Goal: Navigation & Orientation: Find specific page/section

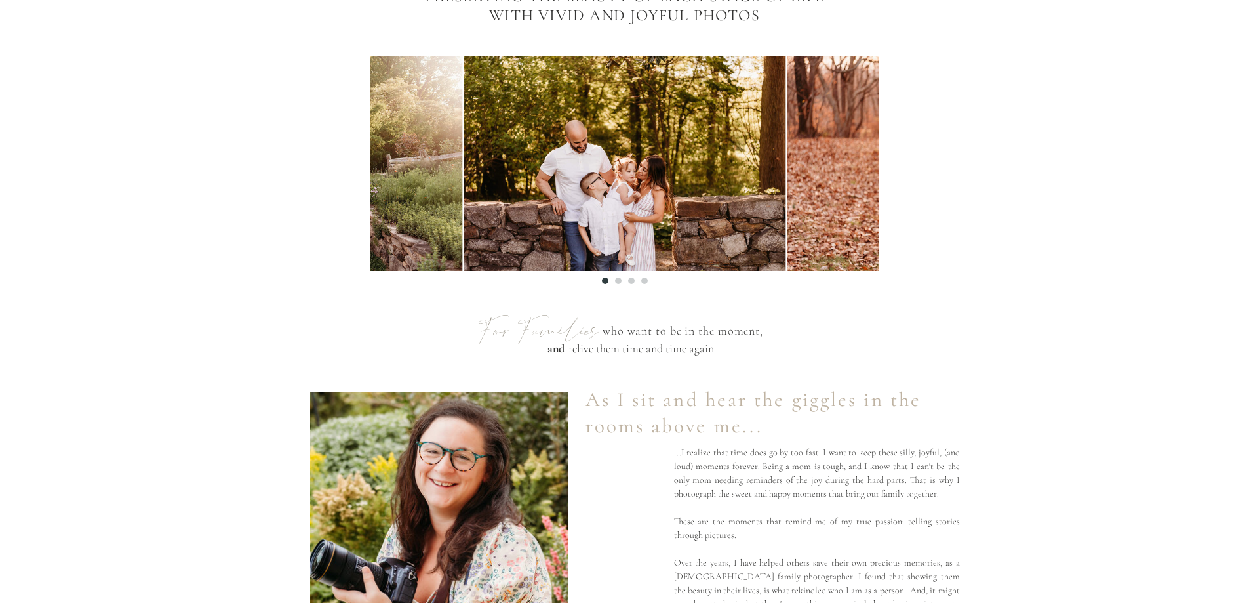
scroll to position [590, 0]
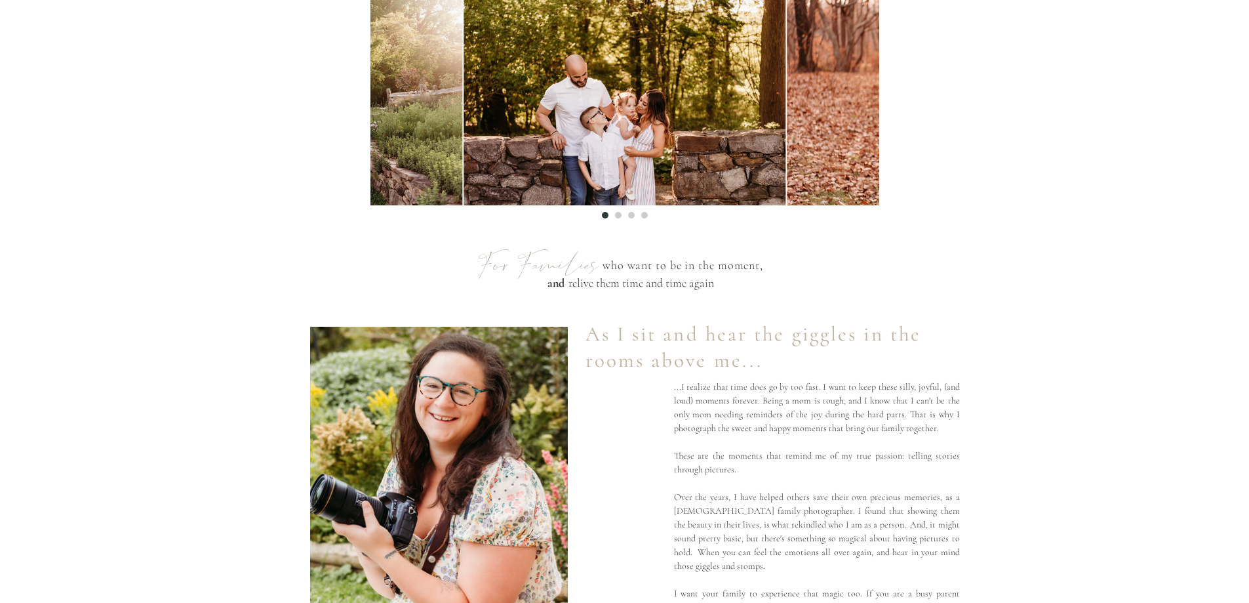
click at [619, 216] on li "Page dot 2" at bounding box center [618, 215] width 7 height 7
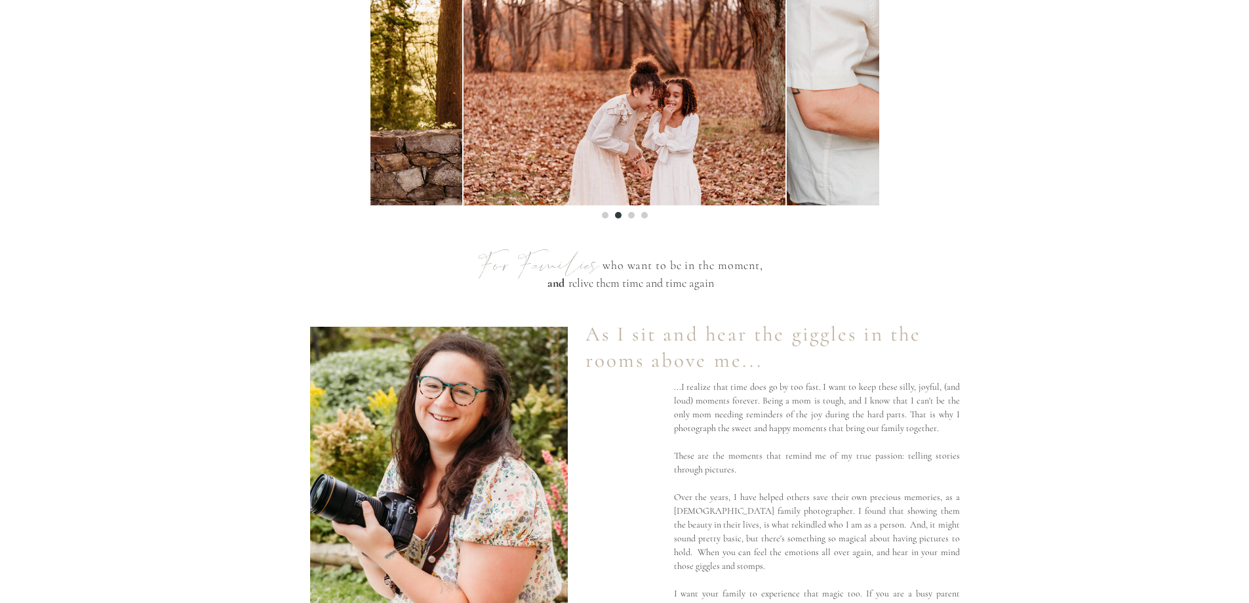
click at [631, 213] on li "Page dot 3" at bounding box center [631, 215] width 7 height 7
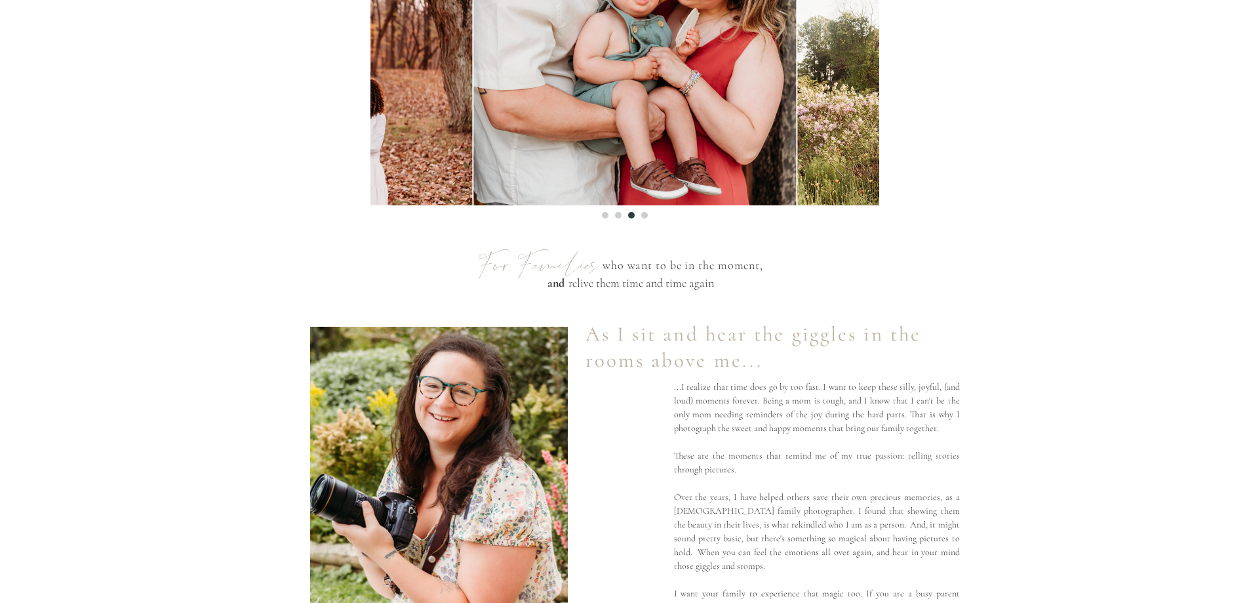
click at [643, 215] on li "Page dot 4" at bounding box center [644, 215] width 7 height 7
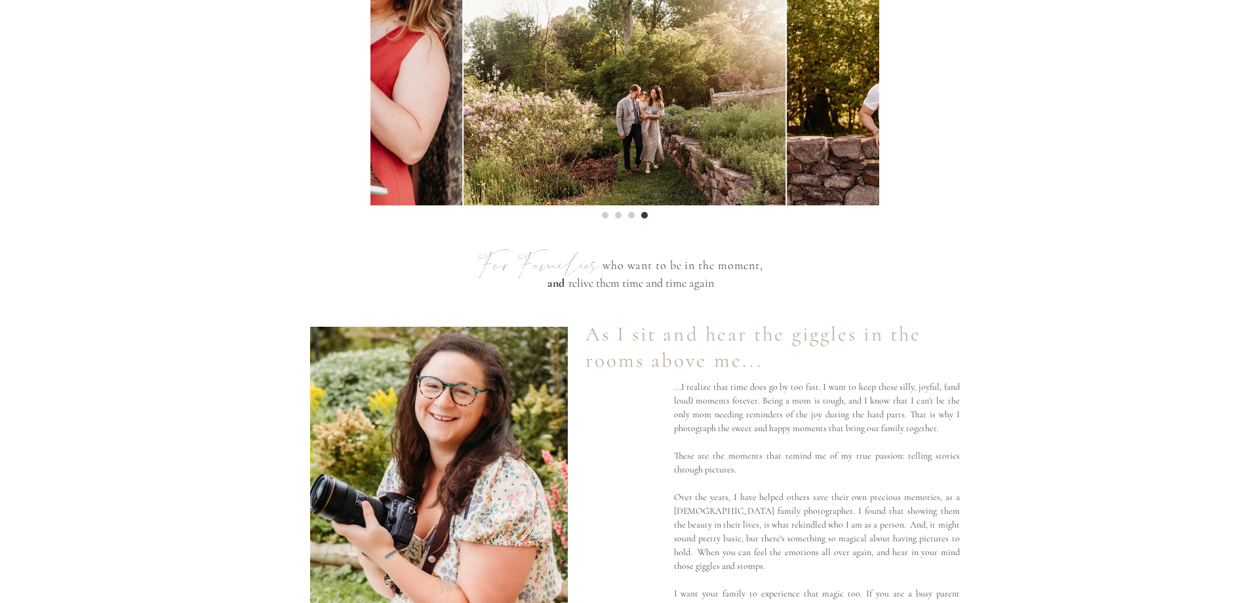
click at [604, 213] on li "Page dot 1" at bounding box center [605, 215] width 7 height 7
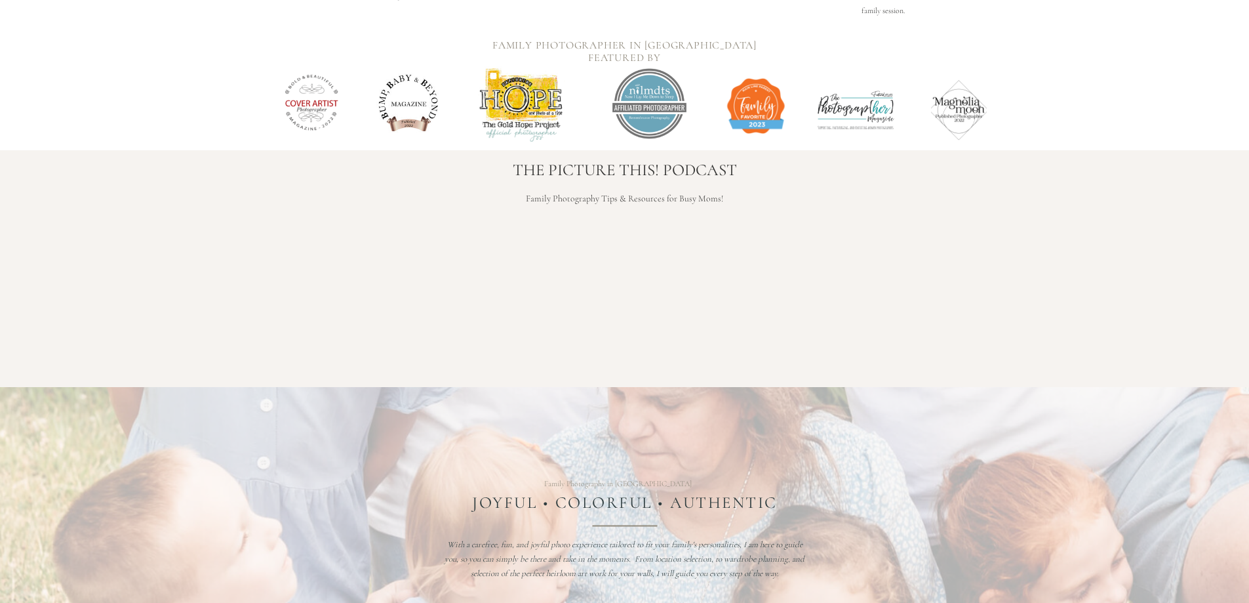
scroll to position [1443, 0]
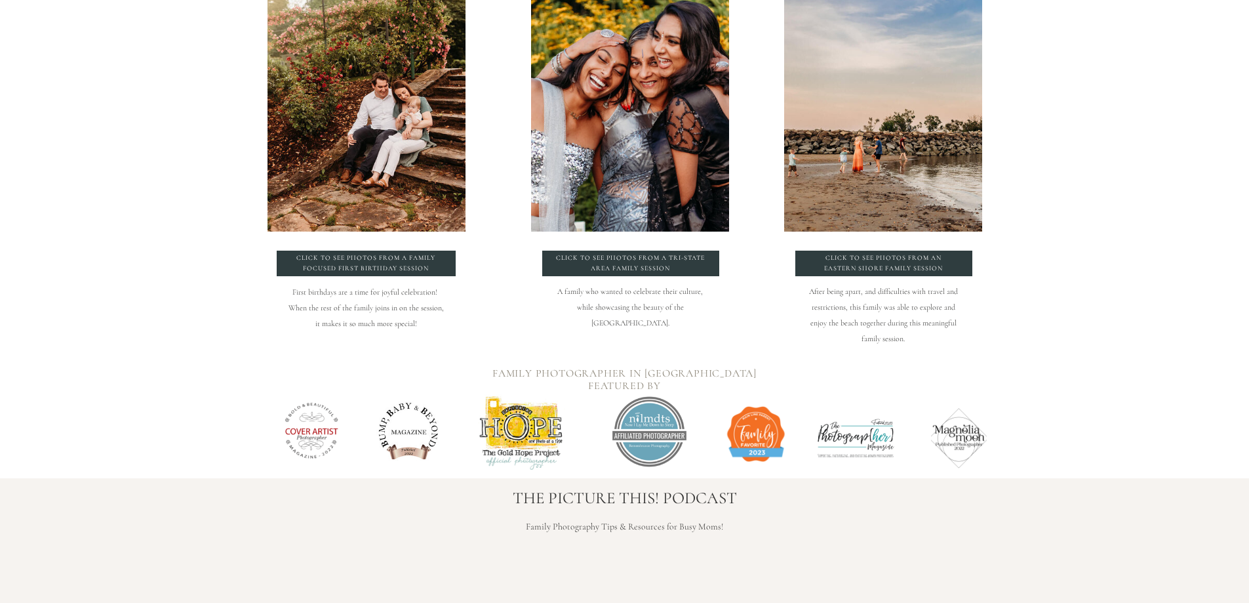
drag, startPoint x: 536, startPoint y: 441, endPoint x: 511, endPoint y: 392, distance: 55.1
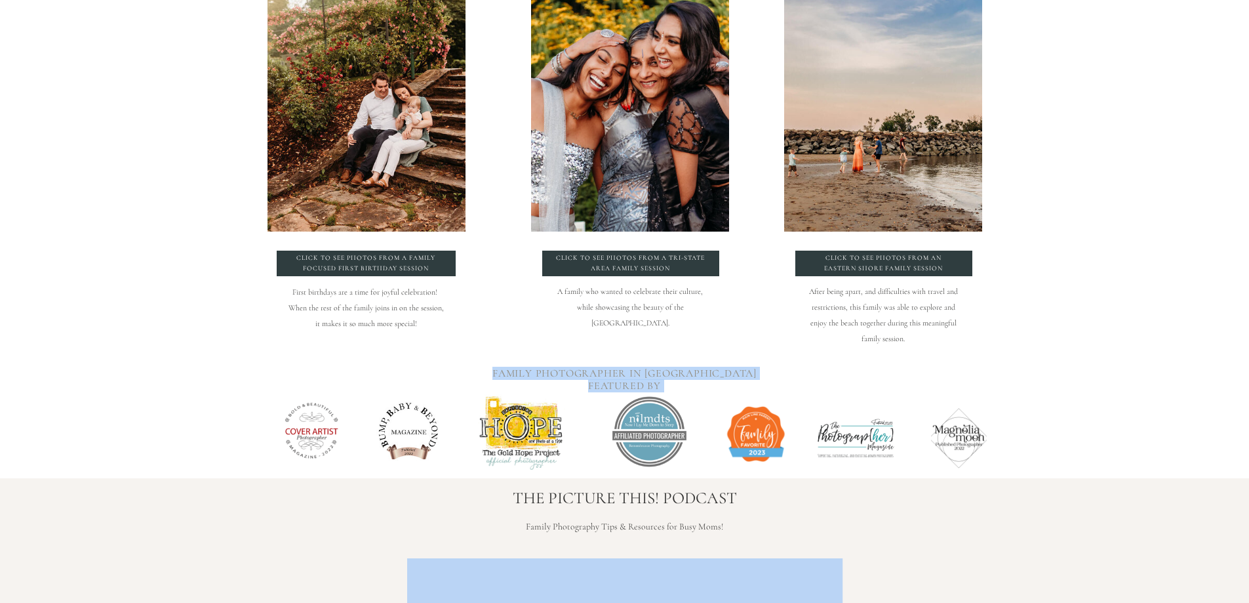
drag, startPoint x: 412, startPoint y: 447, endPoint x: 292, endPoint y: 525, distance: 143.7
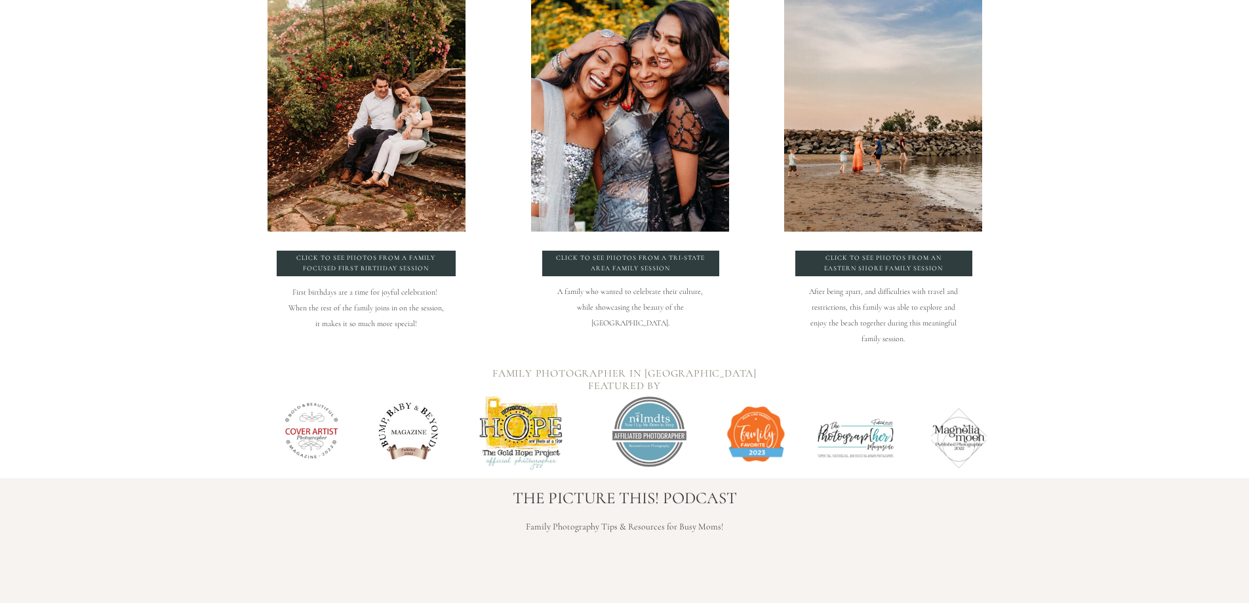
drag, startPoint x: 400, startPoint y: 430, endPoint x: 348, endPoint y: 445, distance: 54.0
click at [351, 445] on div "Family Photographer In South jersey featured by" at bounding box center [624, 418] width 787 height 119
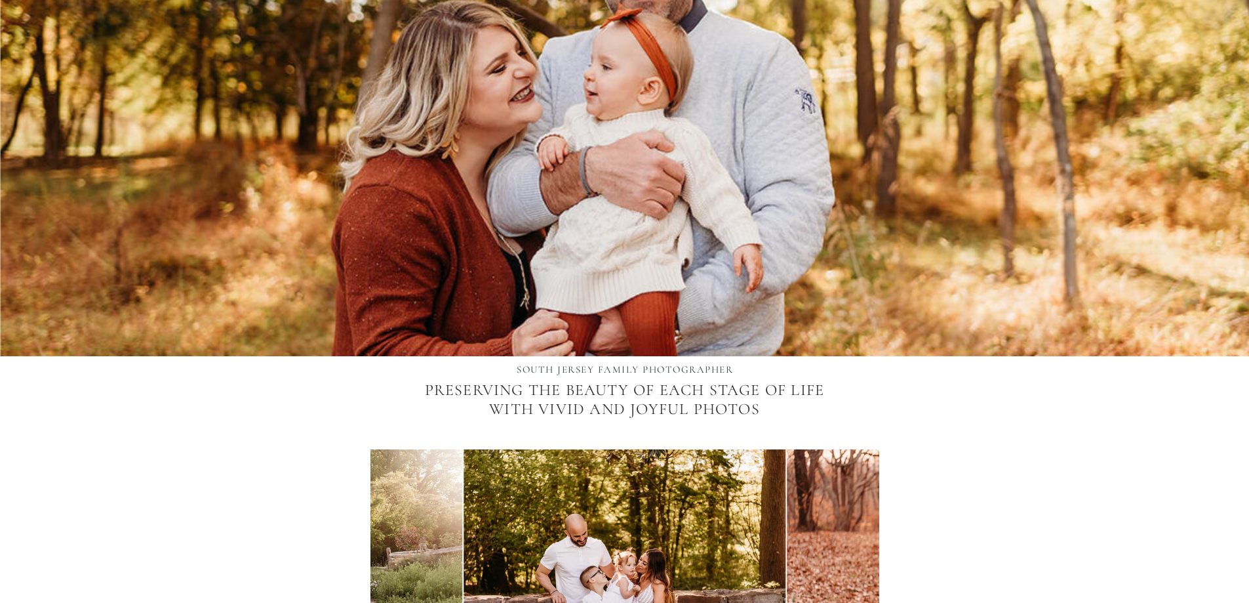
scroll to position [459, 0]
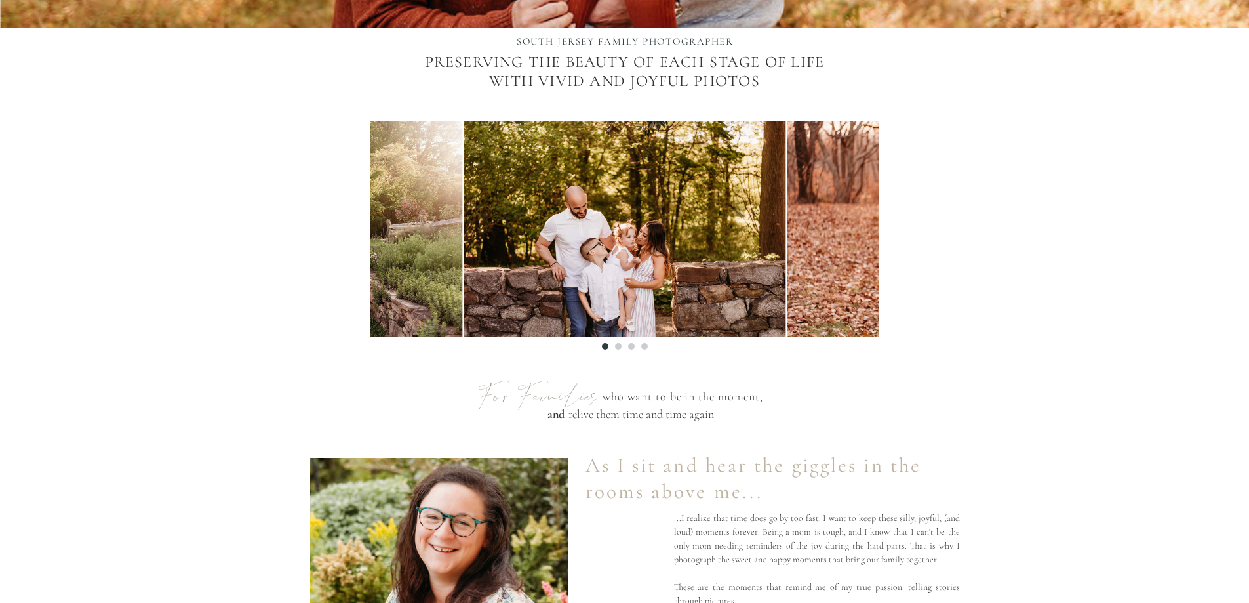
click at [613, 344] on ol at bounding box center [624, 342] width 509 height 13
click at [617, 345] on li "Page dot 2" at bounding box center [618, 346] width 7 height 7
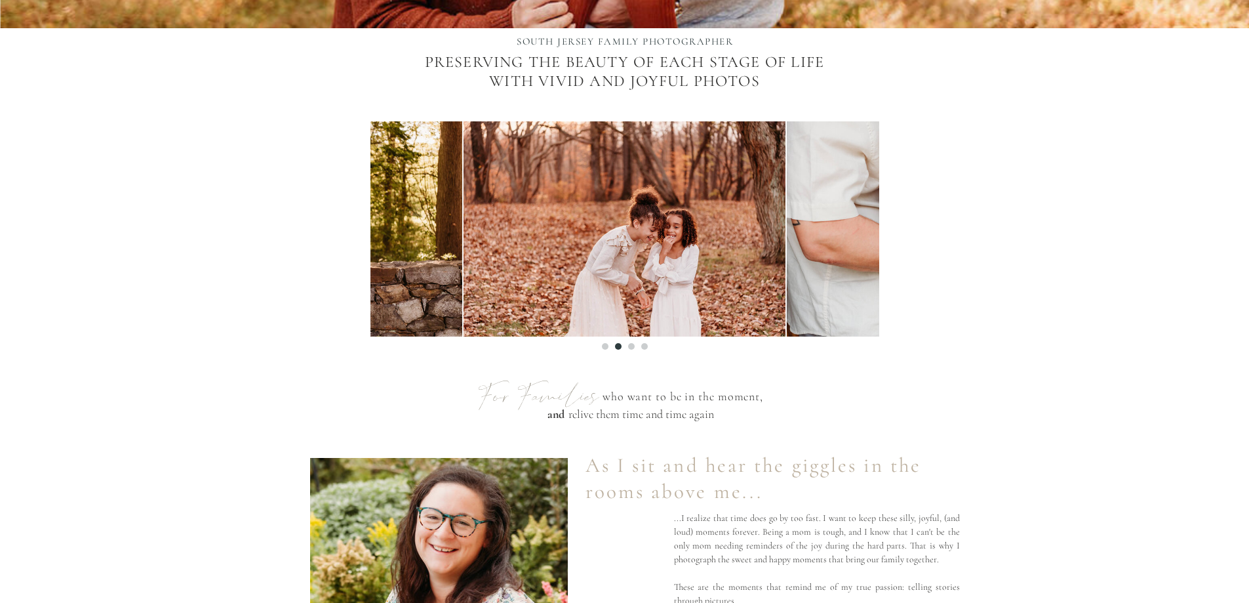
click at [633, 346] on li "Page dot 3" at bounding box center [631, 346] width 7 height 7
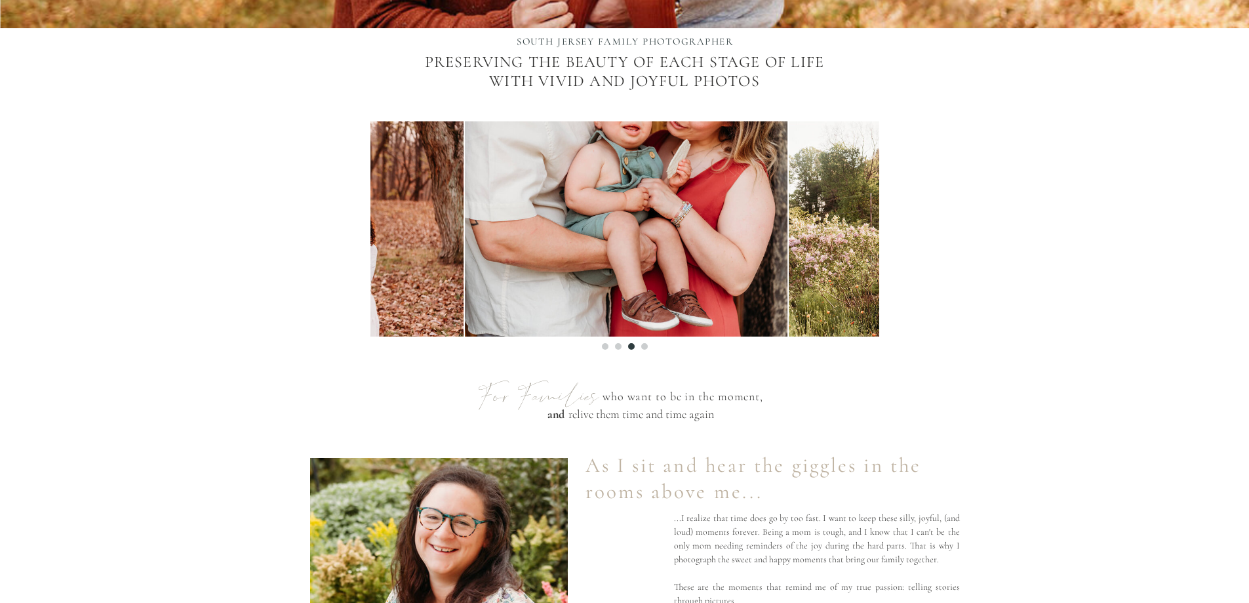
click at [645, 344] on li "Page dot 4" at bounding box center [644, 346] width 7 height 7
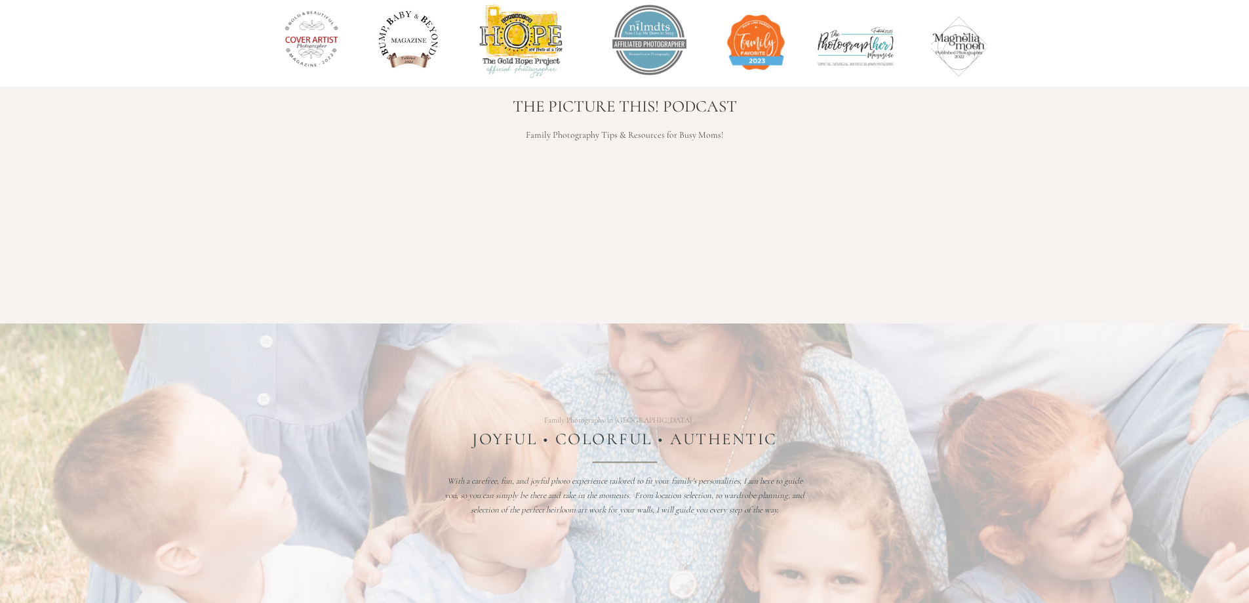
scroll to position [0, 0]
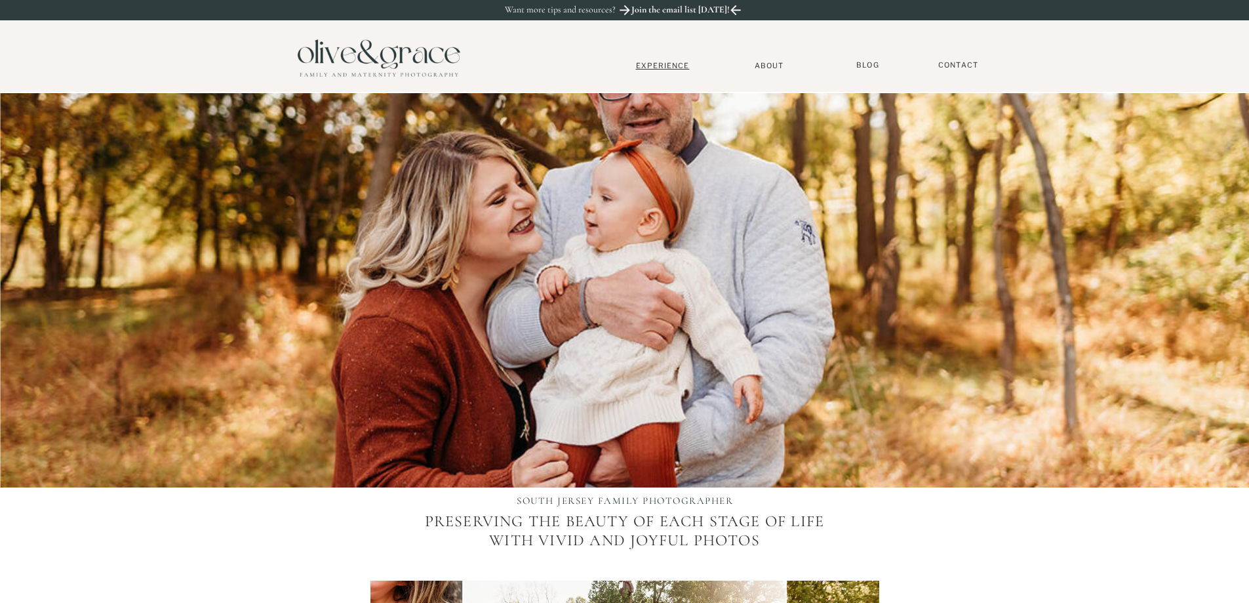
click at [684, 64] on nav "Experience" at bounding box center [663, 65] width 87 height 9
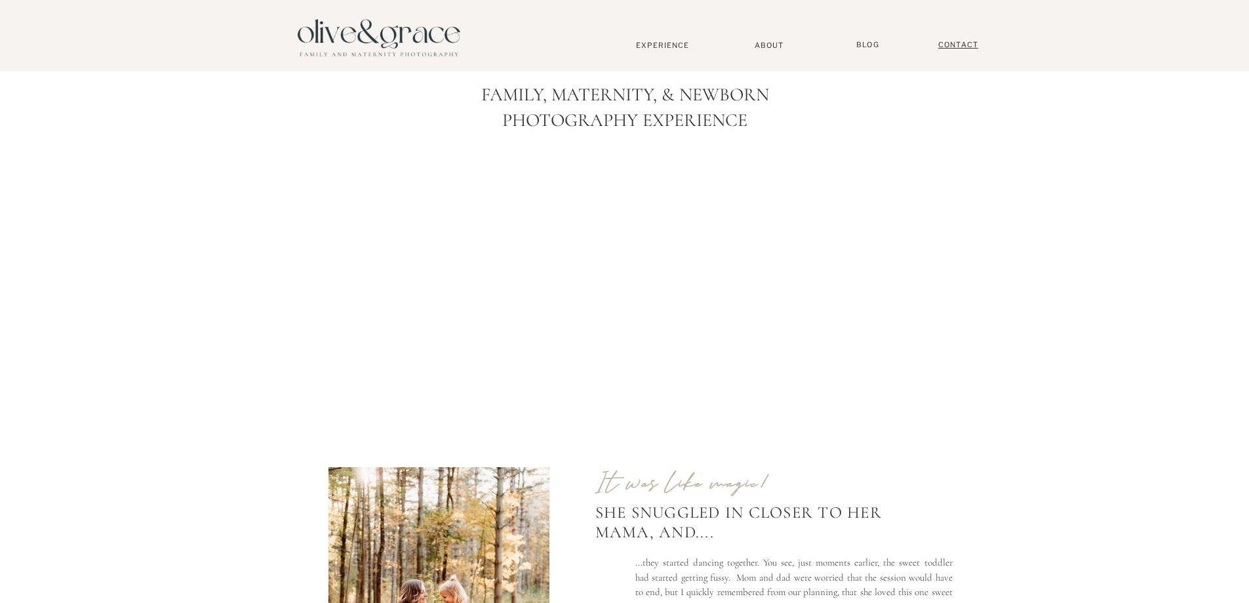
click at [970, 48] on nav "Contact" at bounding box center [958, 45] width 52 height 10
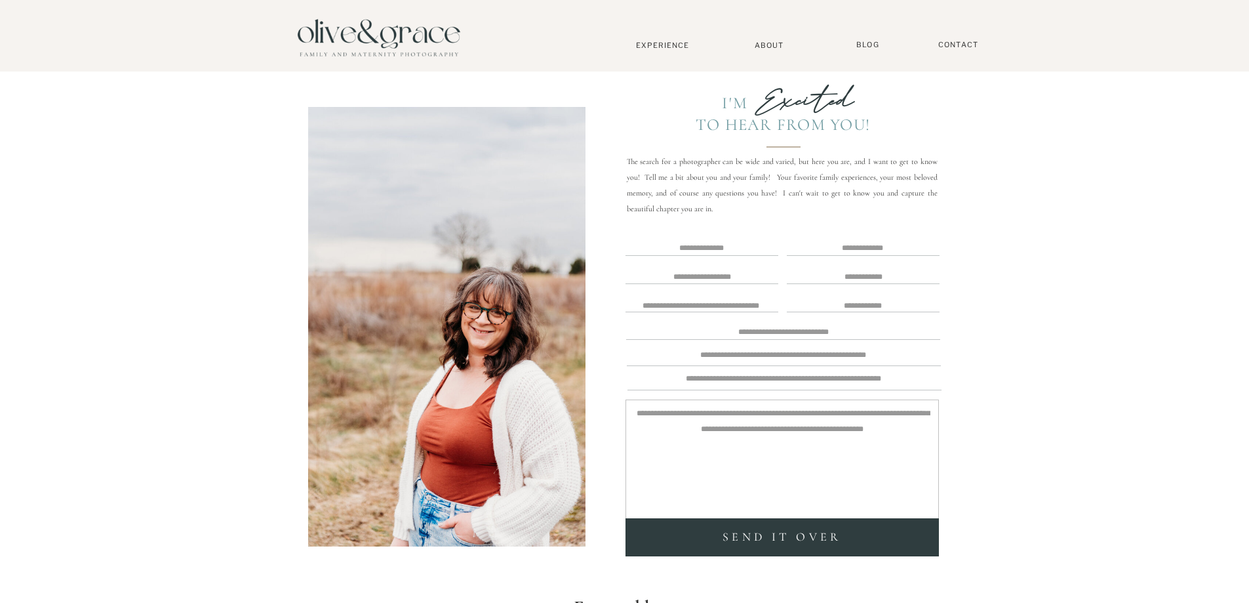
click at [844, 42] on div "Blog Contact Gallery About Home [GEOGRAPHIC_DATA] [US_STATE] [GEOGRAPHIC_DATA] …" at bounding box center [624, 529] width 1249 height 1059
click at [853, 40] on nav "BLOG" at bounding box center [868, 45] width 33 height 10
